Goal: Task Accomplishment & Management: Use online tool/utility

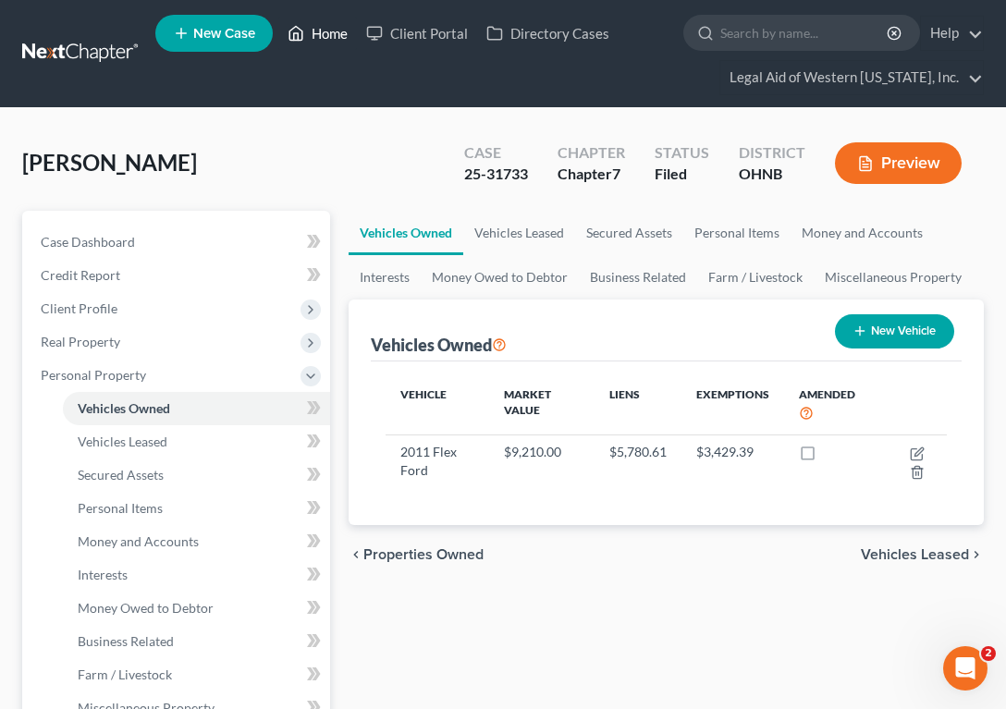
click at [329, 32] on link "Home" at bounding box center [317, 33] width 79 height 33
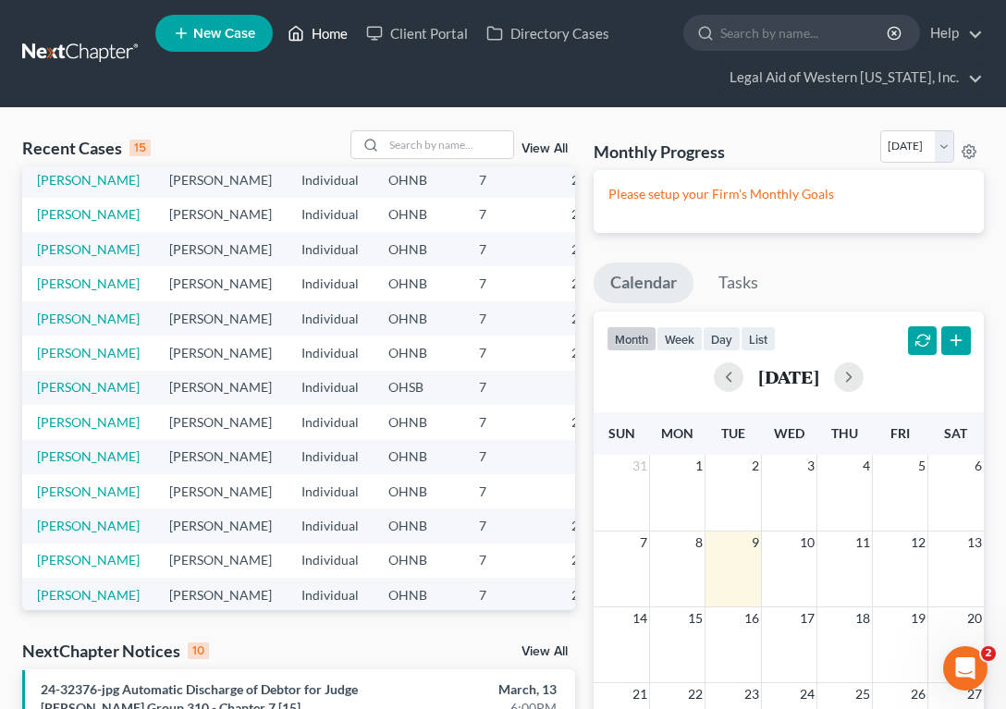
scroll to position [185, 0]
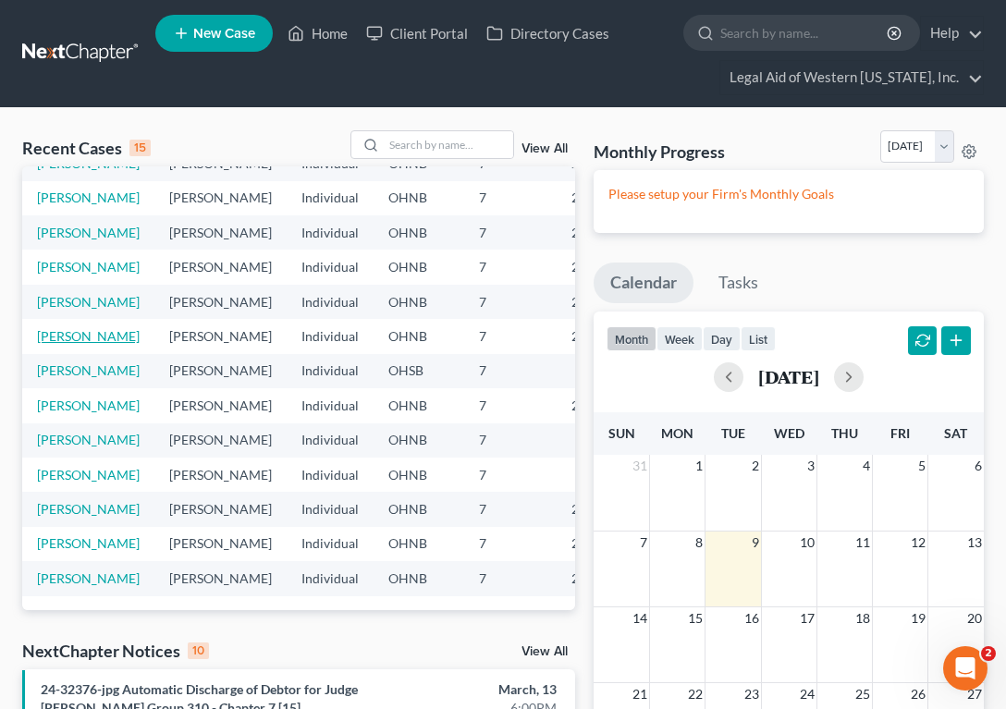
click at [73, 344] on link "[PERSON_NAME]" at bounding box center [88, 336] width 103 height 16
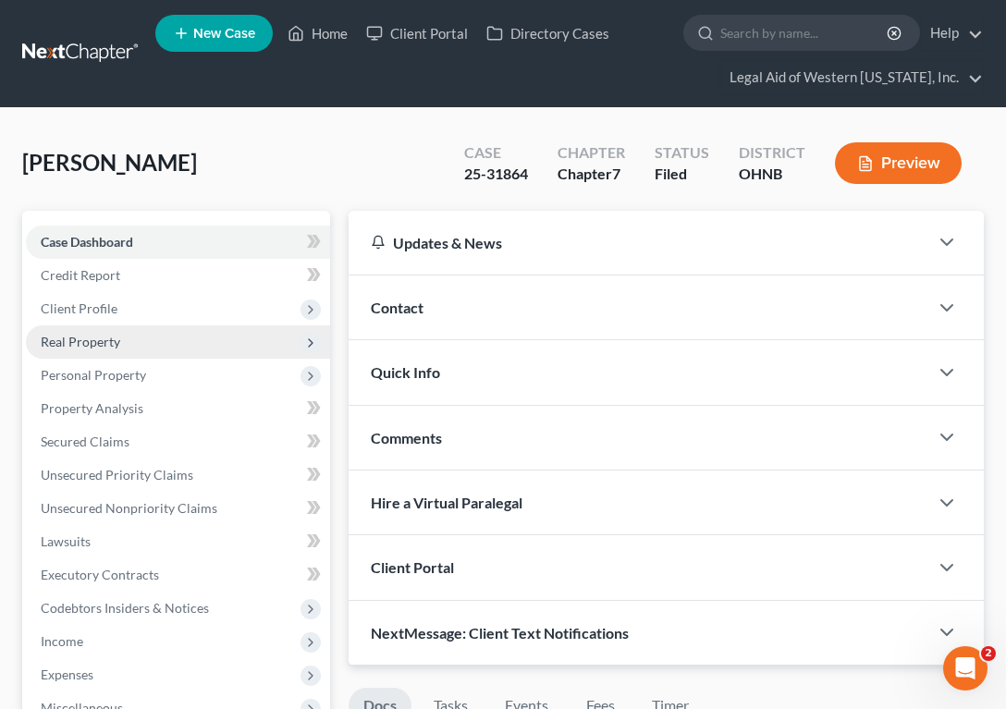
click at [94, 331] on span "Real Property" at bounding box center [178, 342] width 304 height 33
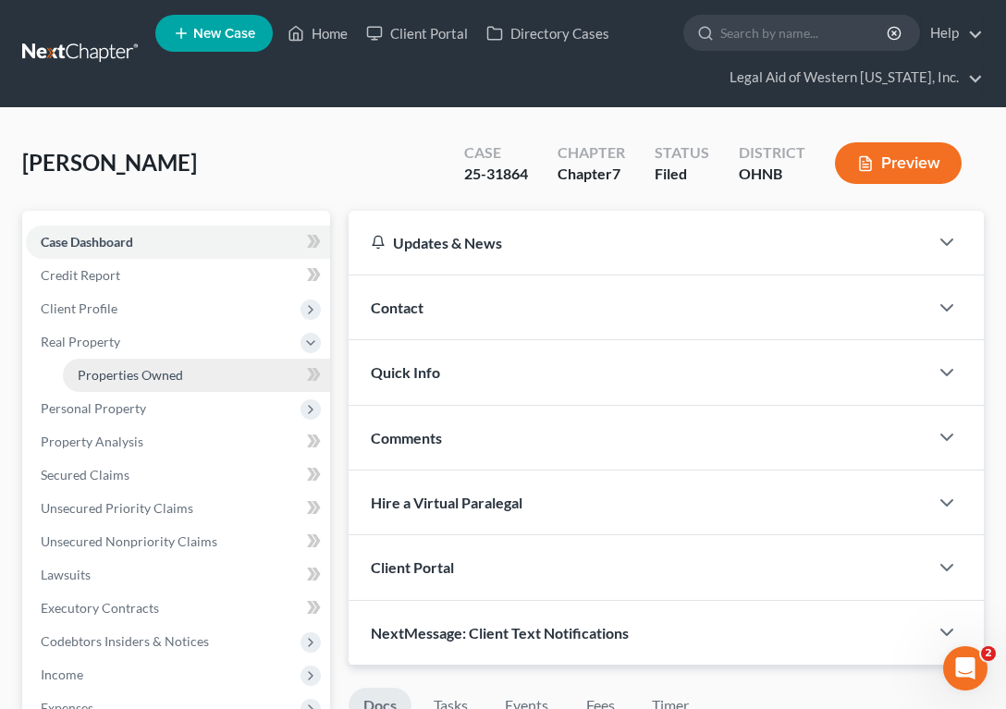
click at [128, 369] on span "Properties Owned" at bounding box center [130, 375] width 105 height 16
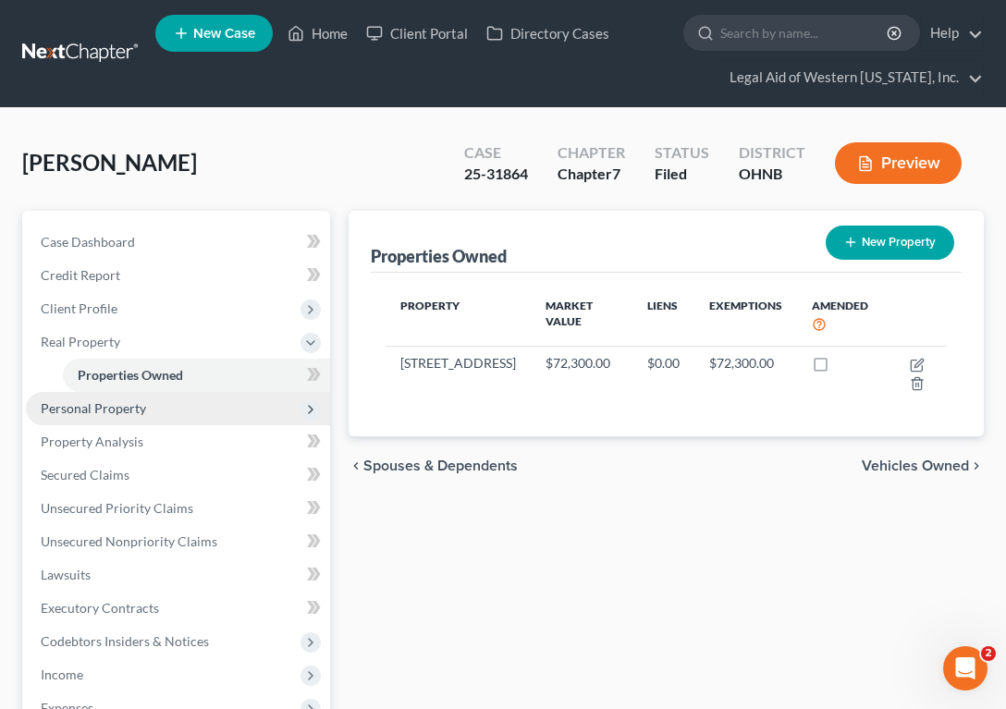
click at [126, 410] on span "Personal Property" at bounding box center [93, 408] width 105 height 16
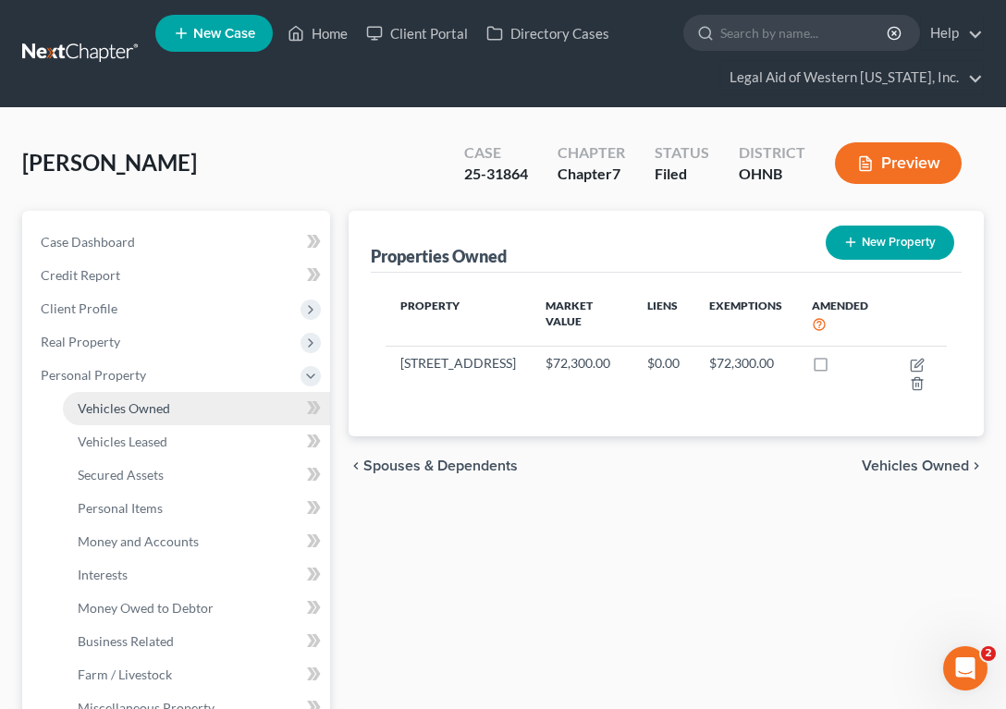
click at [133, 416] on link "Vehicles Owned" at bounding box center [196, 408] width 267 height 33
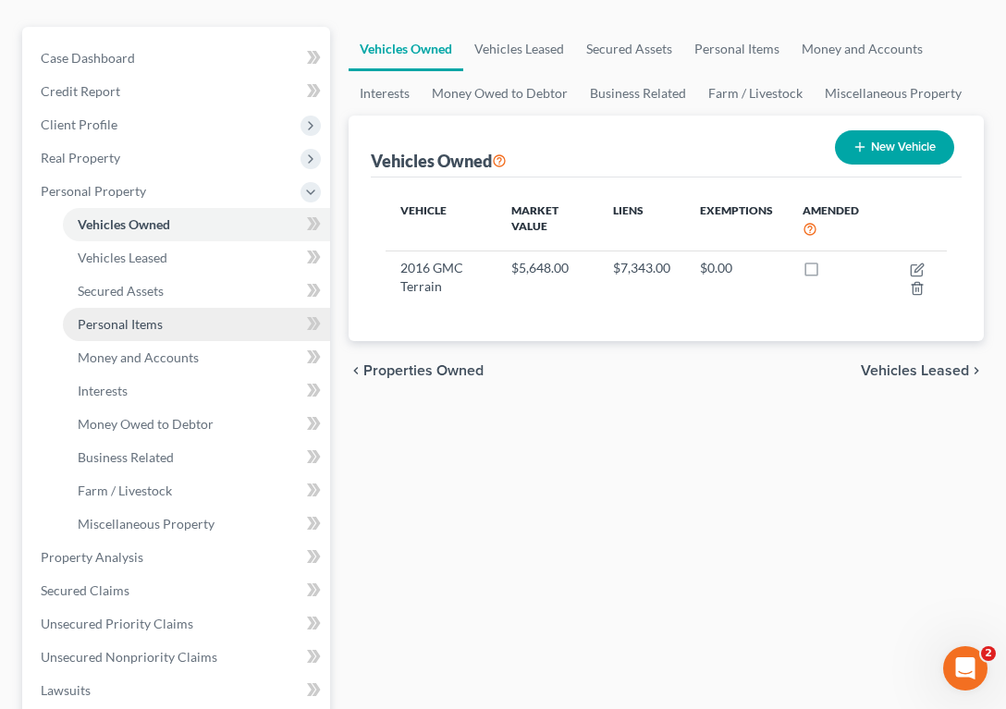
scroll to position [185, 0]
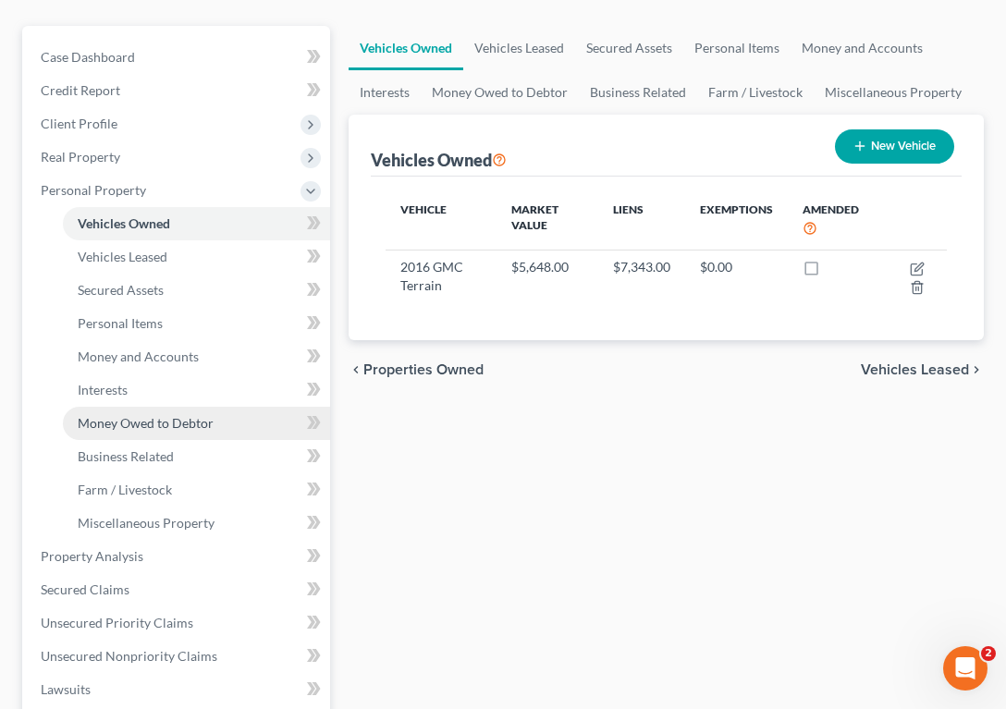
click at [192, 415] on span "Money Owed to Debtor" at bounding box center [146, 423] width 136 height 16
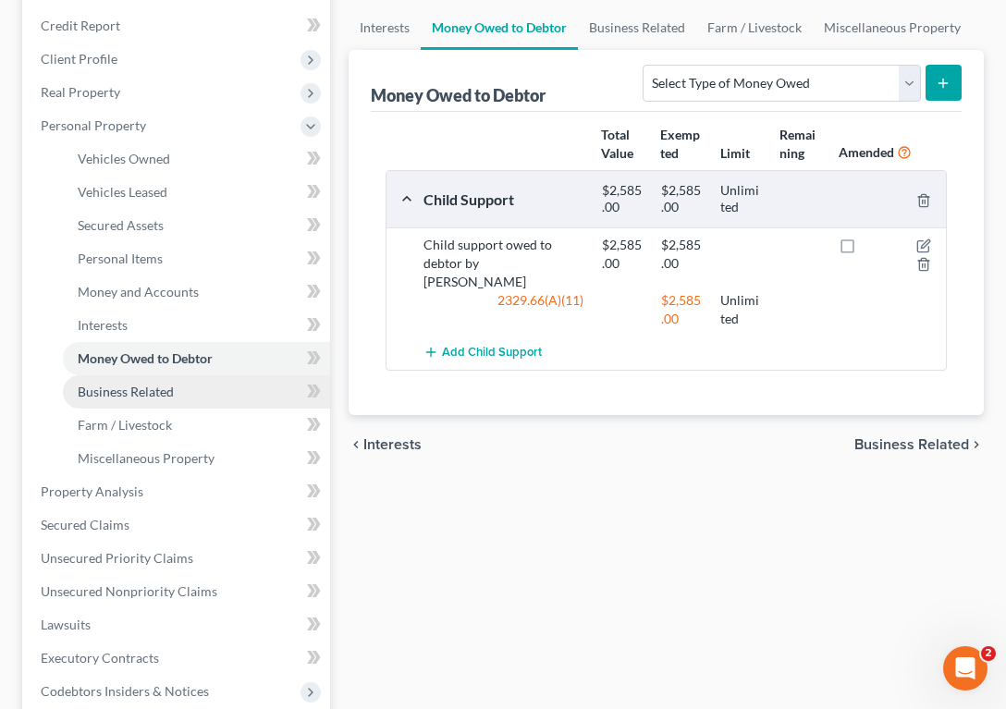
scroll to position [370, 0]
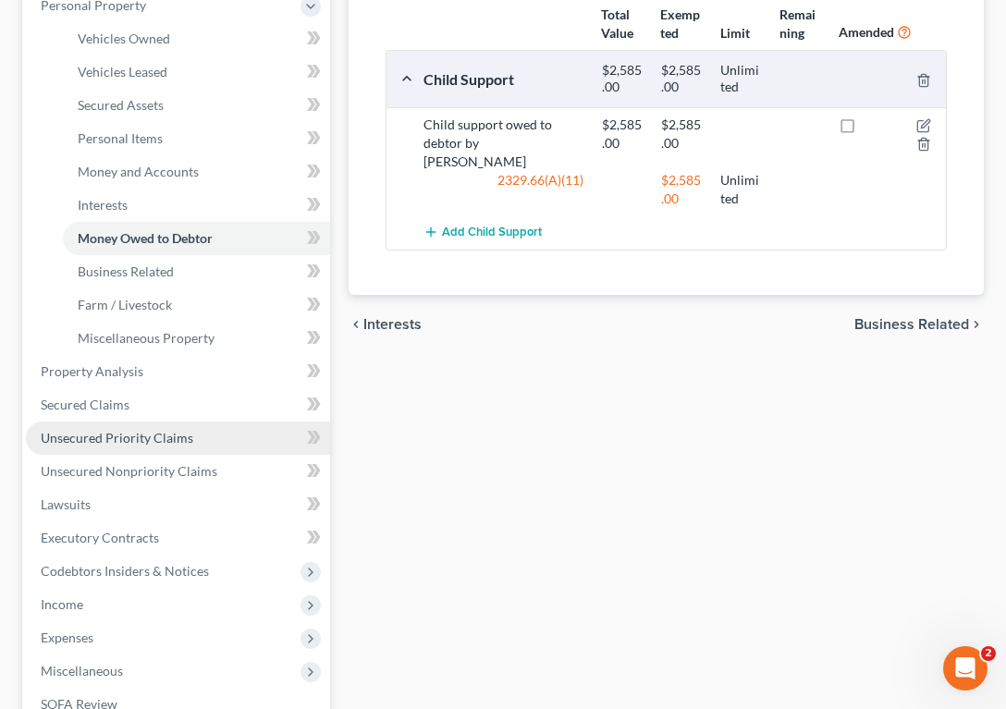
click at [191, 436] on link "Unsecured Priority Claims" at bounding box center [178, 438] width 304 height 33
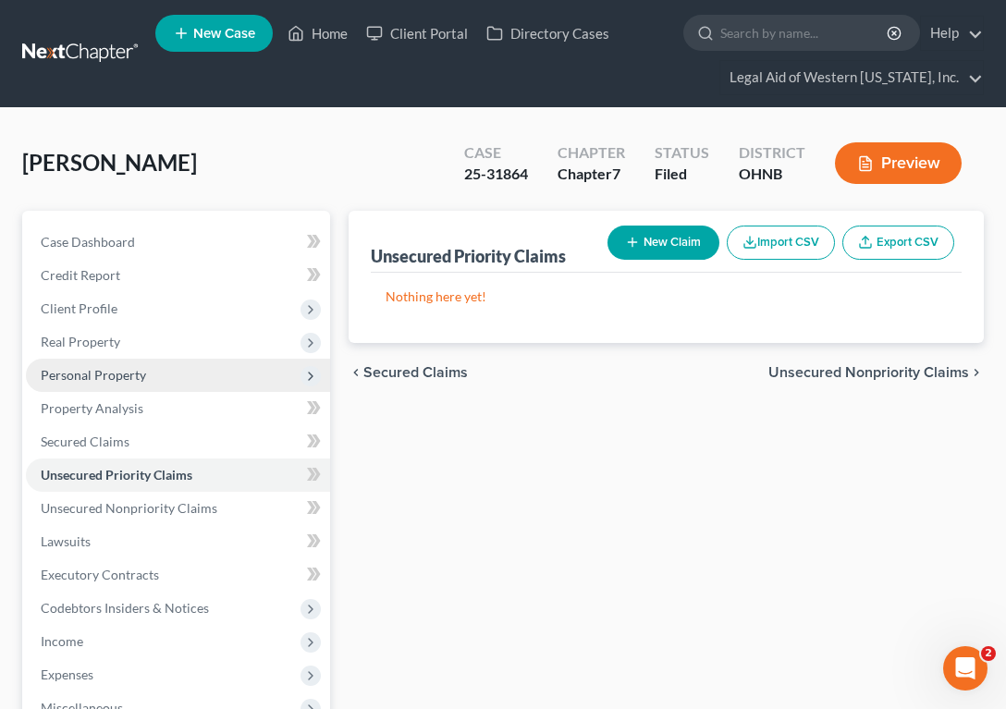
click at [96, 380] on span "Personal Property" at bounding box center [93, 375] width 105 height 16
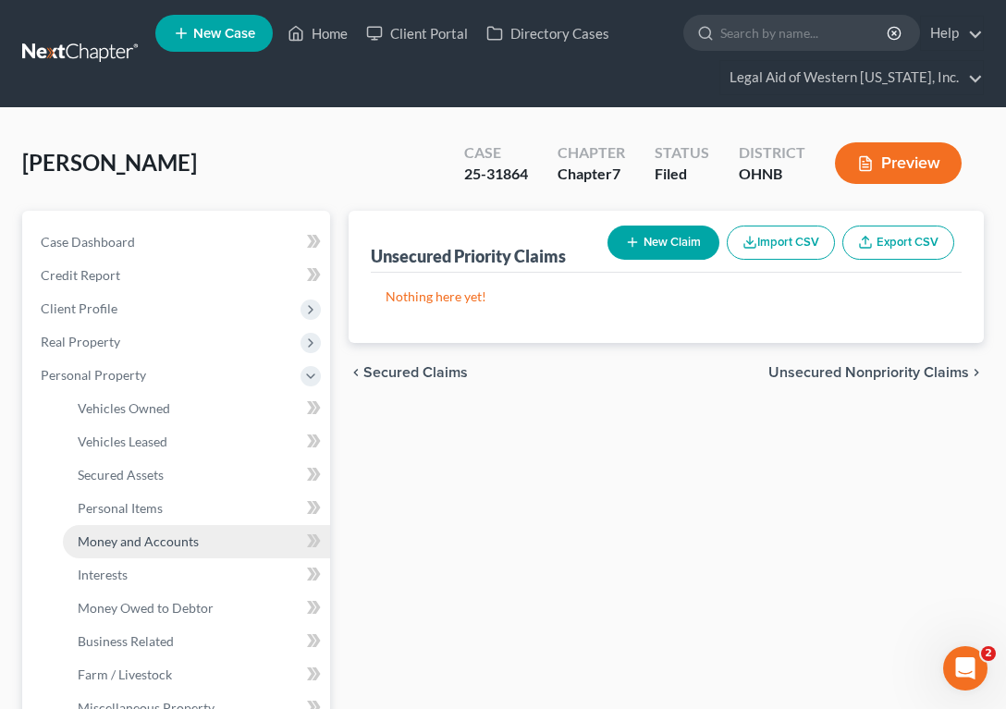
click at [141, 541] on span "Money and Accounts" at bounding box center [138, 542] width 121 height 16
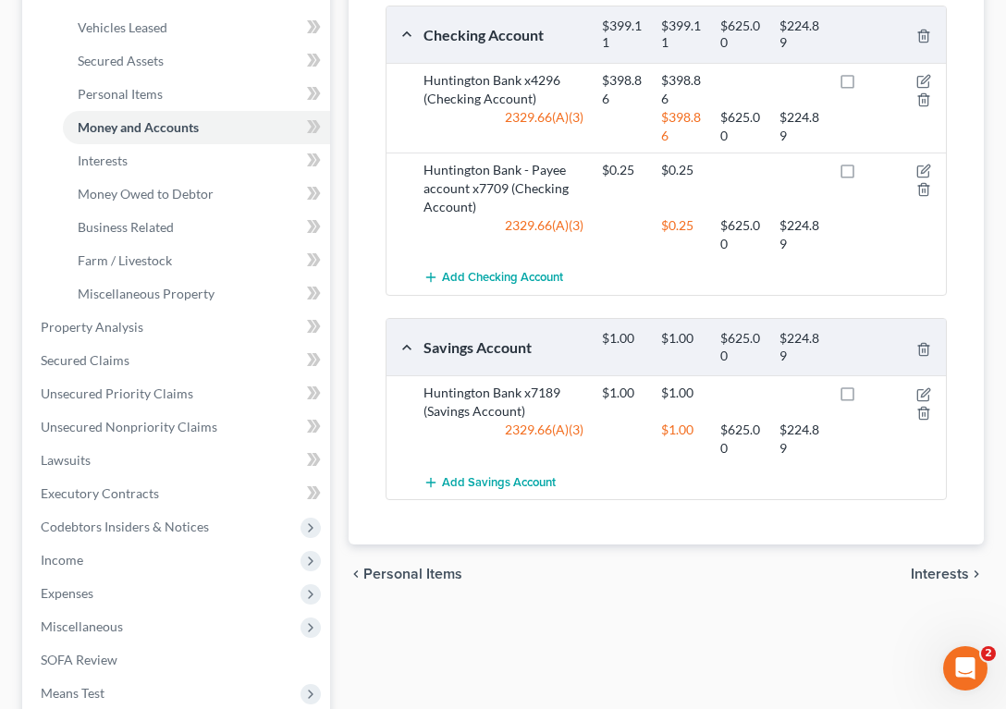
scroll to position [370, 0]
